Goal: Information Seeking & Learning: Learn about a topic

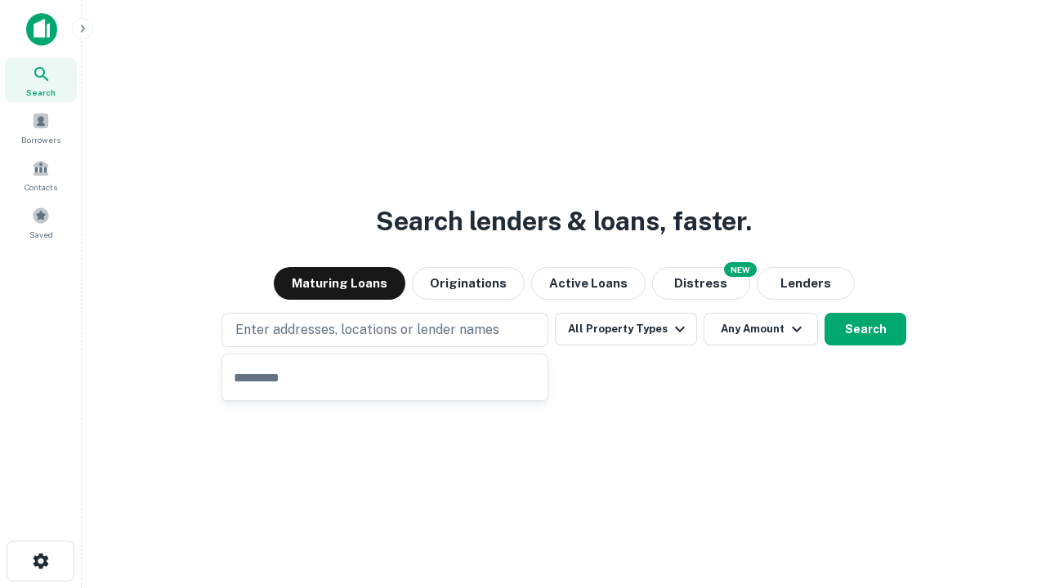
type input "**********"
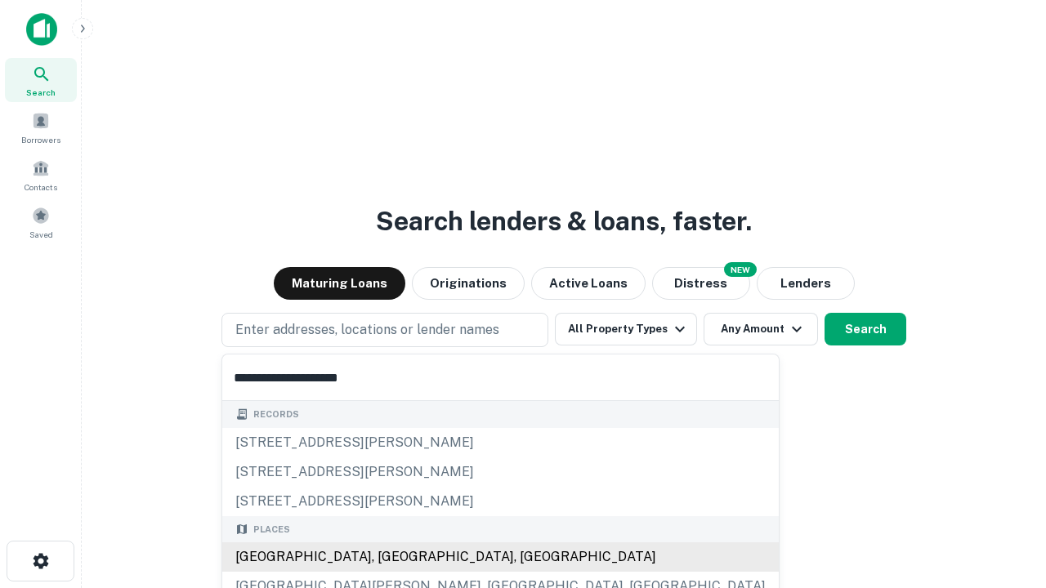
click at [390, 557] on div "[GEOGRAPHIC_DATA], [GEOGRAPHIC_DATA], [GEOGRAPHIC_DATA]" at bounding box center [500, 556] width 556 height 29
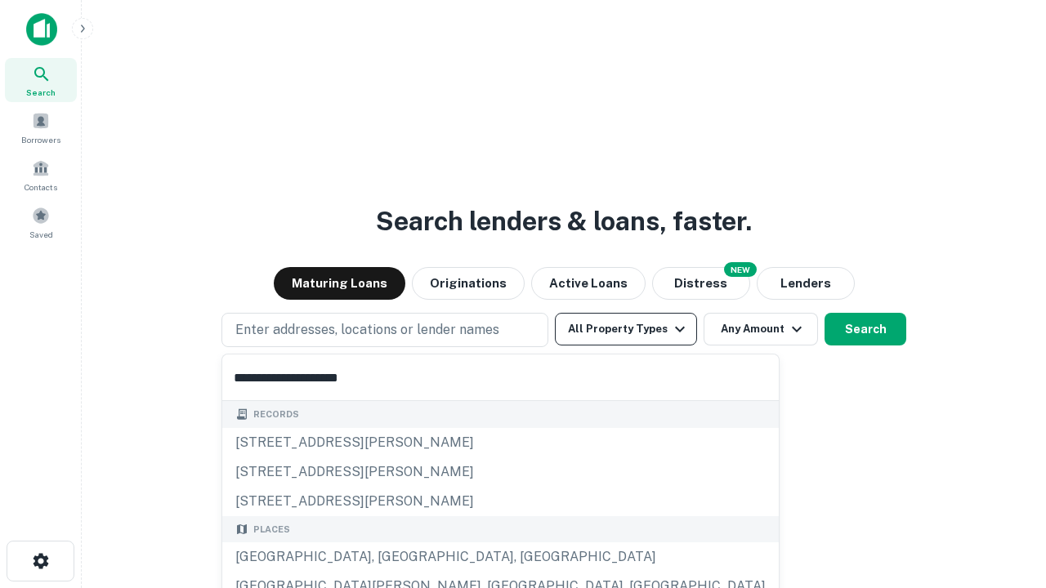
click at [626, 329] on button "All Property Types" at bounding box center [626, 329] width 142 height 33
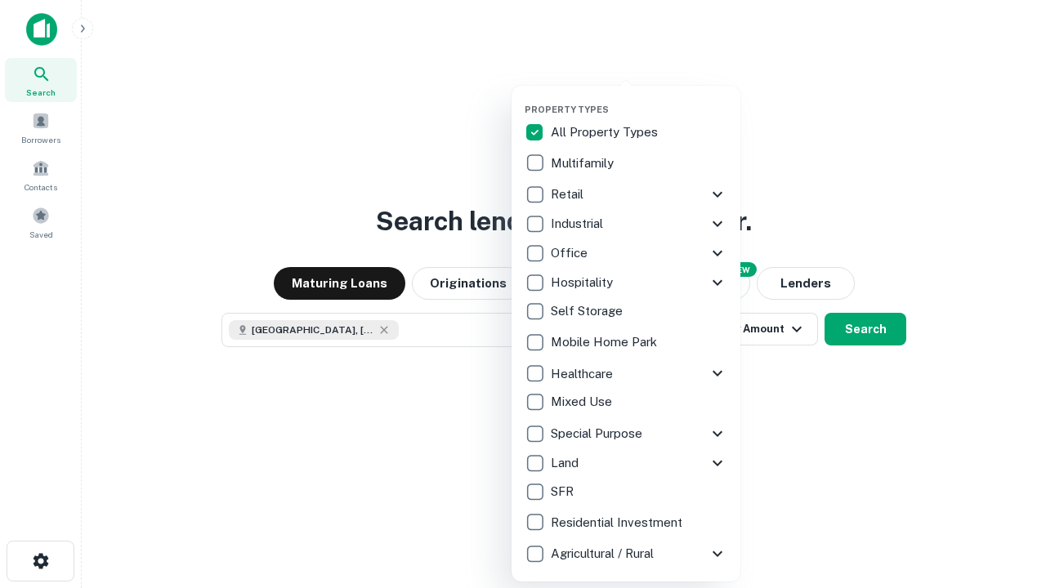
click at [639, 99] on button "button" at bounding box center [638, 99] width 229 height 1
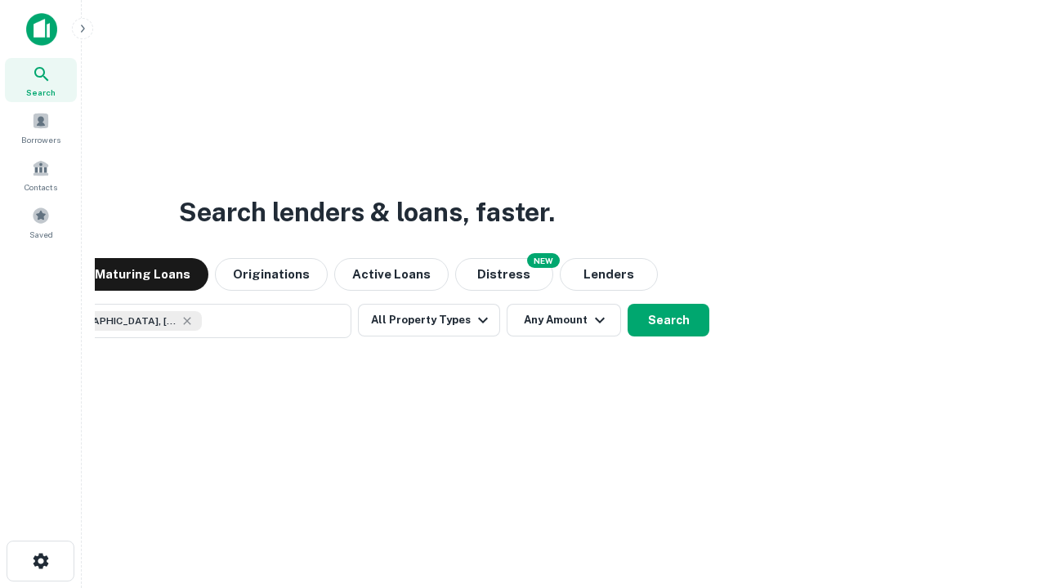
scroll to position [26, 0]
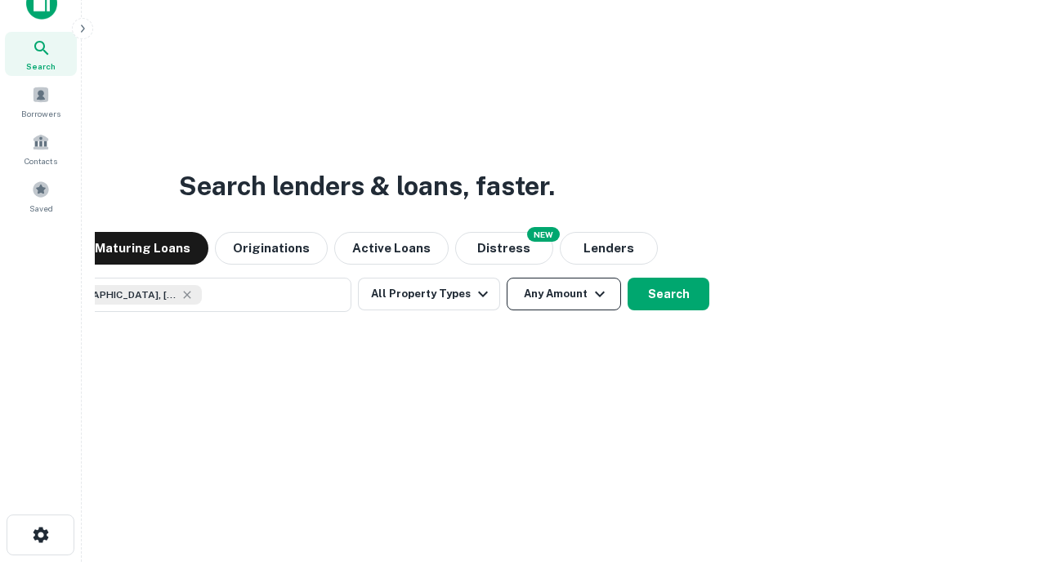
click at [506, 278] on button "Any Amount" at bounding box center [563, 294] width 114 height 33
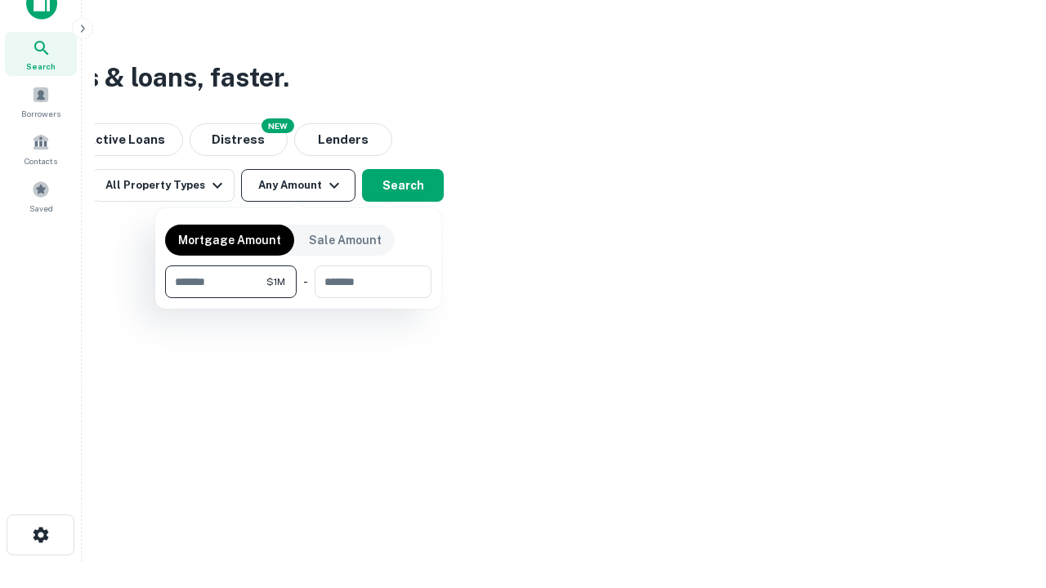
type input "*******"
click at [298, 298] on button "button" at bounding box center [298, 298] width 266 height 1
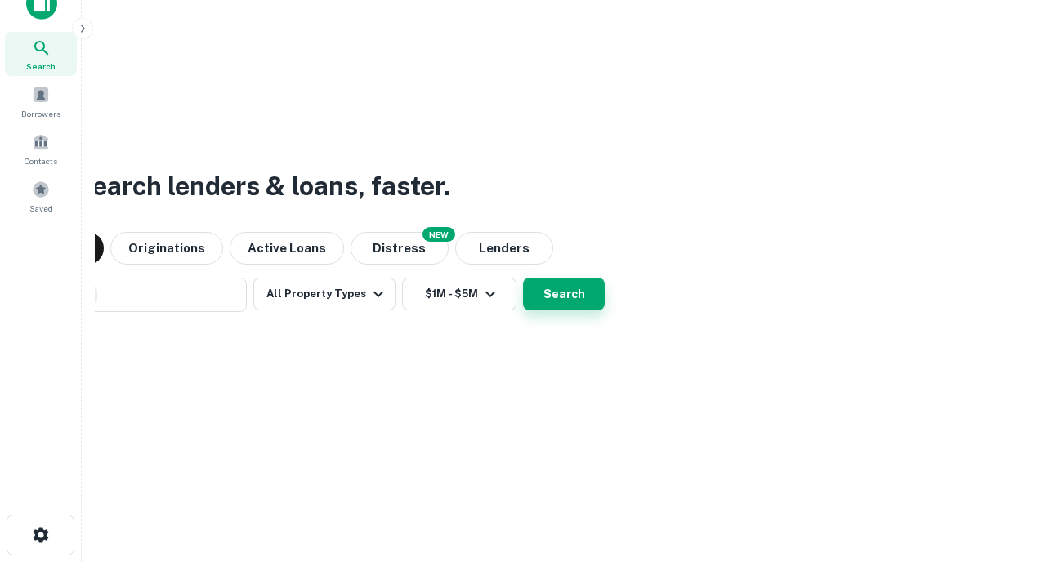
click at [523, 278] on button "Search" at bounding box center [564, 294] width 82 height 33
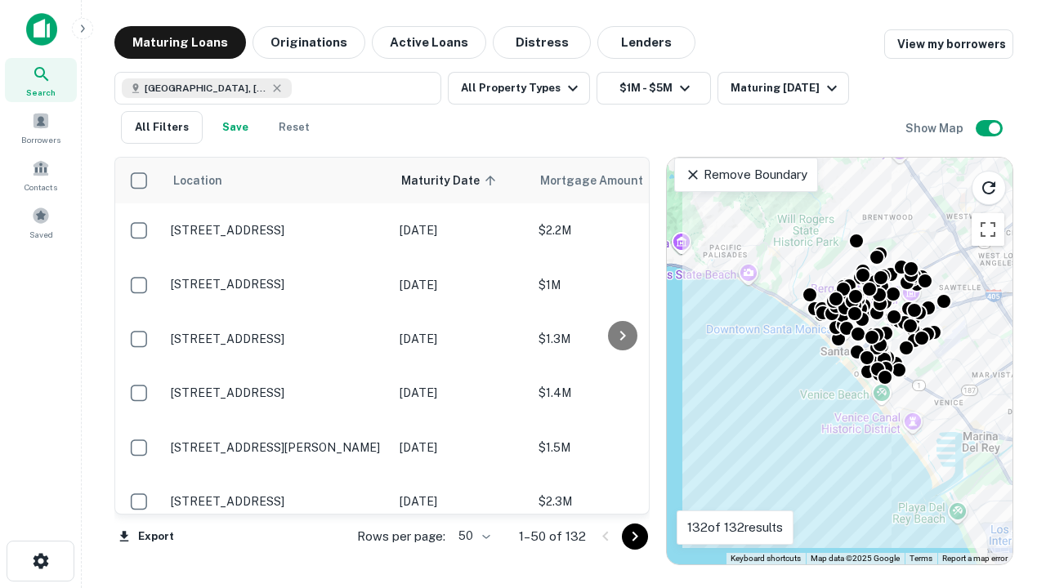
click at [471, 536] on body "Search Borrowers Contacts Saved Maturing Loans Originations Active Loans Distre…" at bounding box center [523, 294] width 1046 height 588
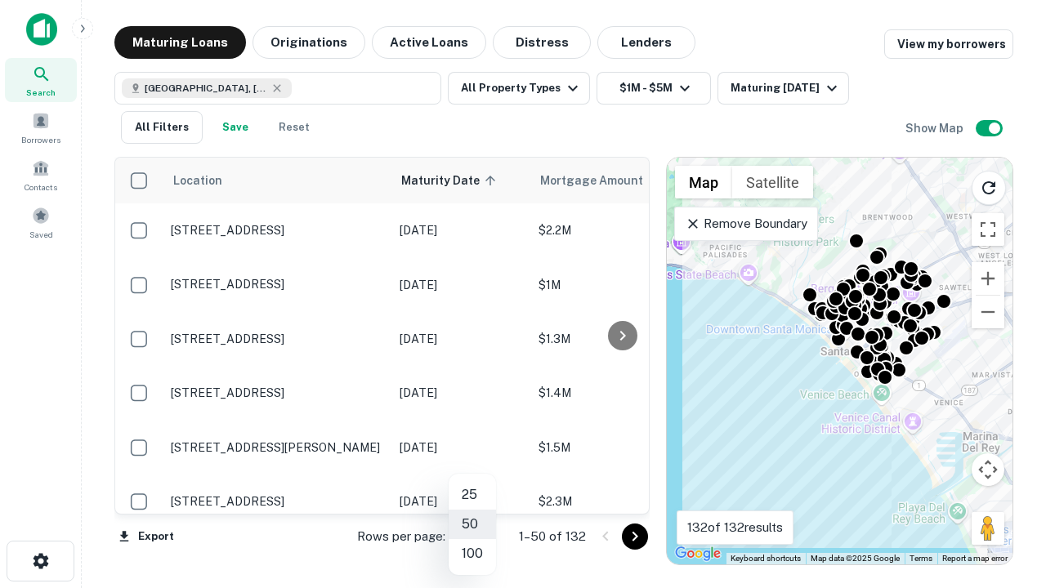
click at [472, 495] on li "25" at bounding box center [471, 494] width 47 height 29
